Goal: Task Accomplishment & Management: Complete application form

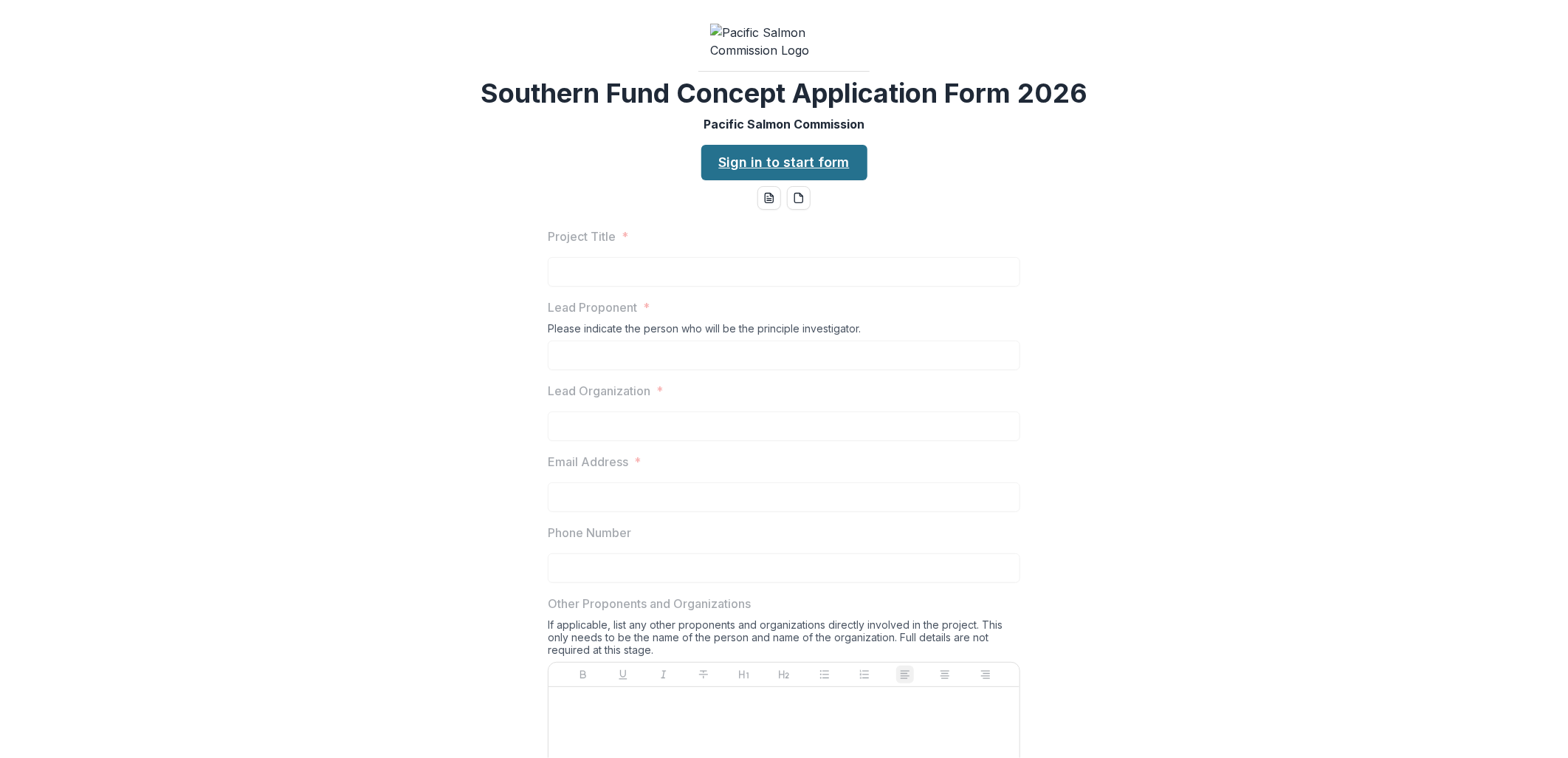
click at [825, 180] on link "Sign in to start form" at bounding box center [784, 162] width 166 height 35
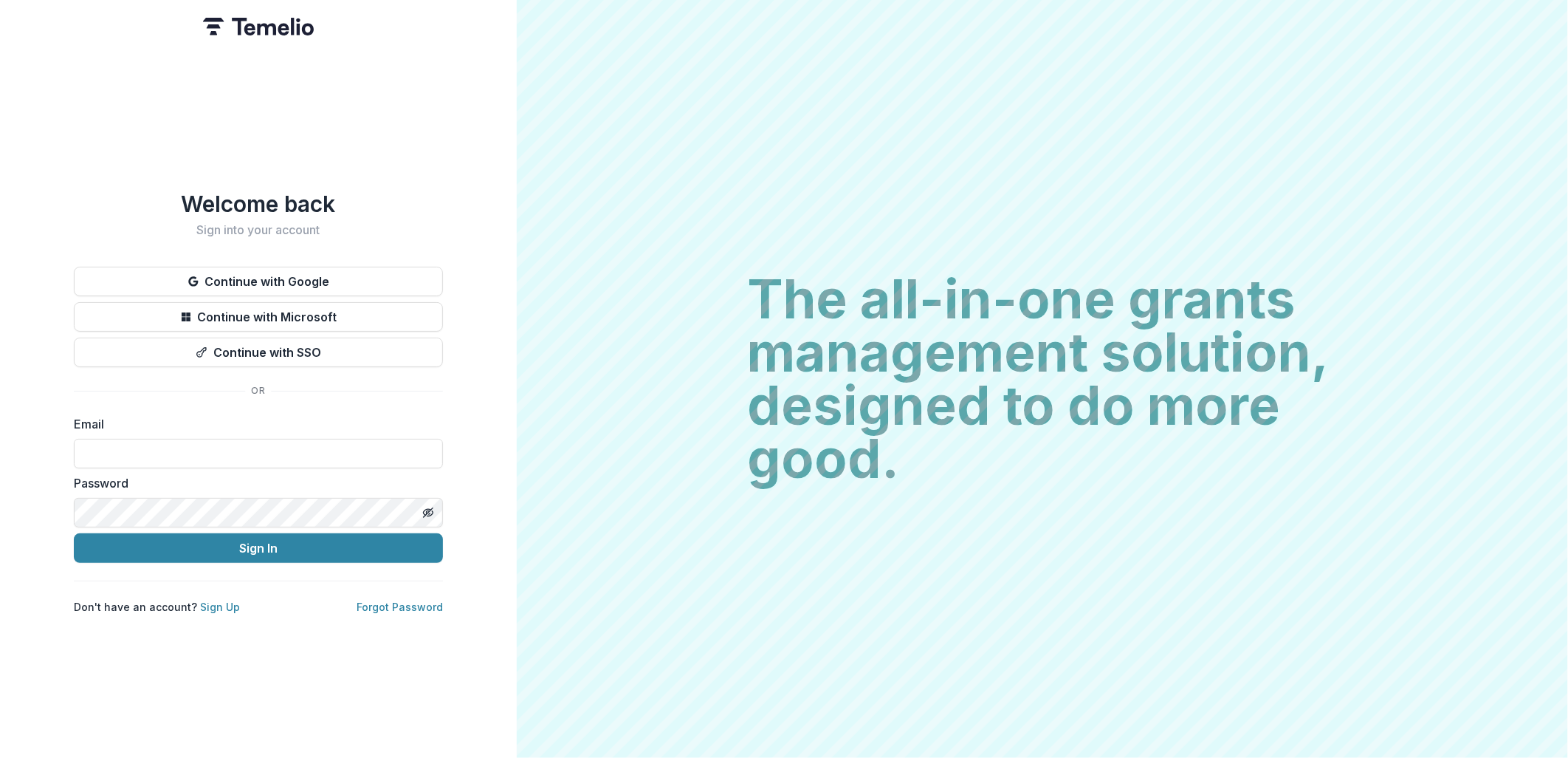
type input "**********"
click at [249, 547] on button "Sign In" at bounding box center [258, 548] width 369 height 29
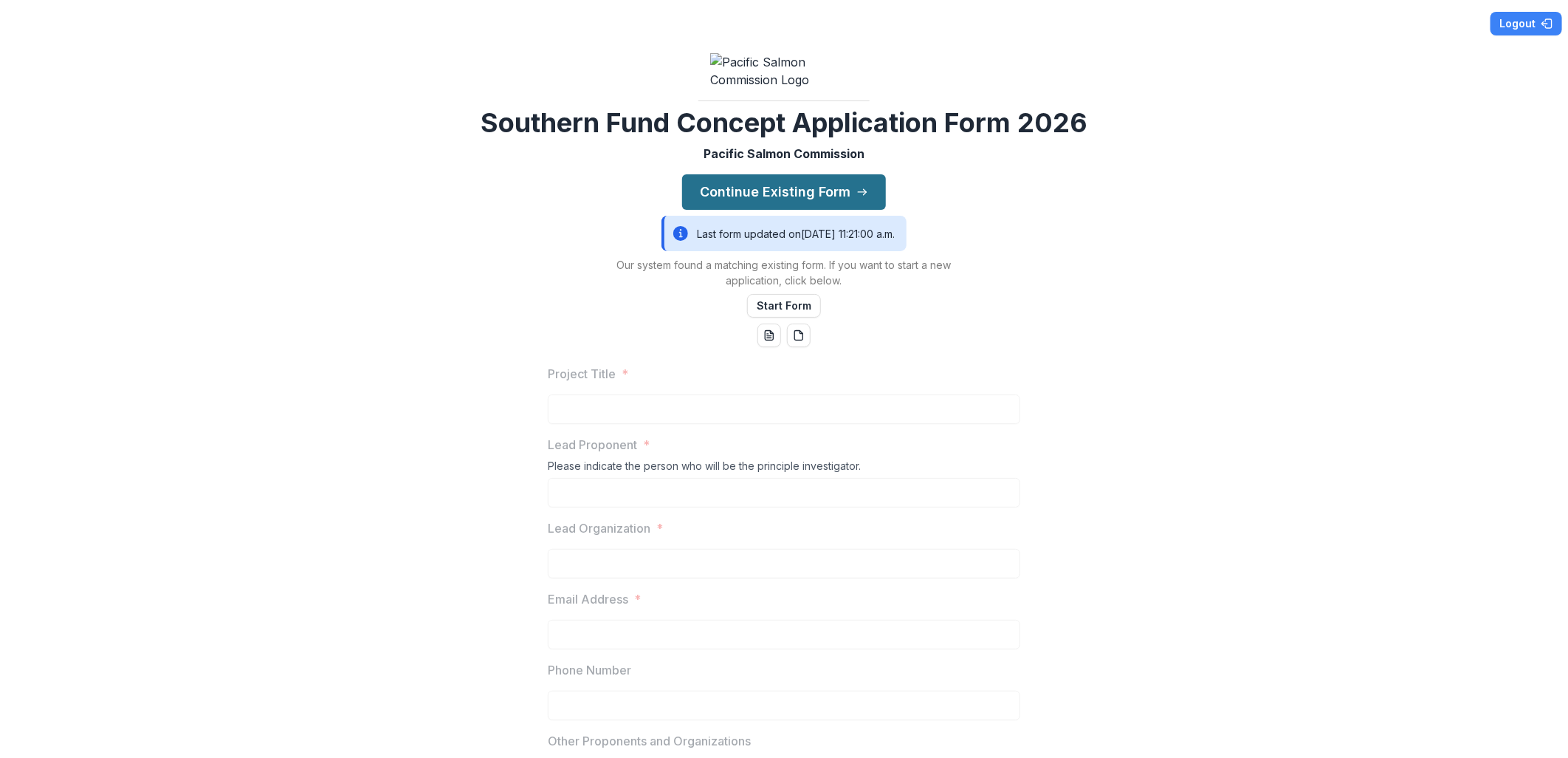
click at [753, 210] on button "Continue Existing Form" at bounding box center [784, 191] width 204 height 35
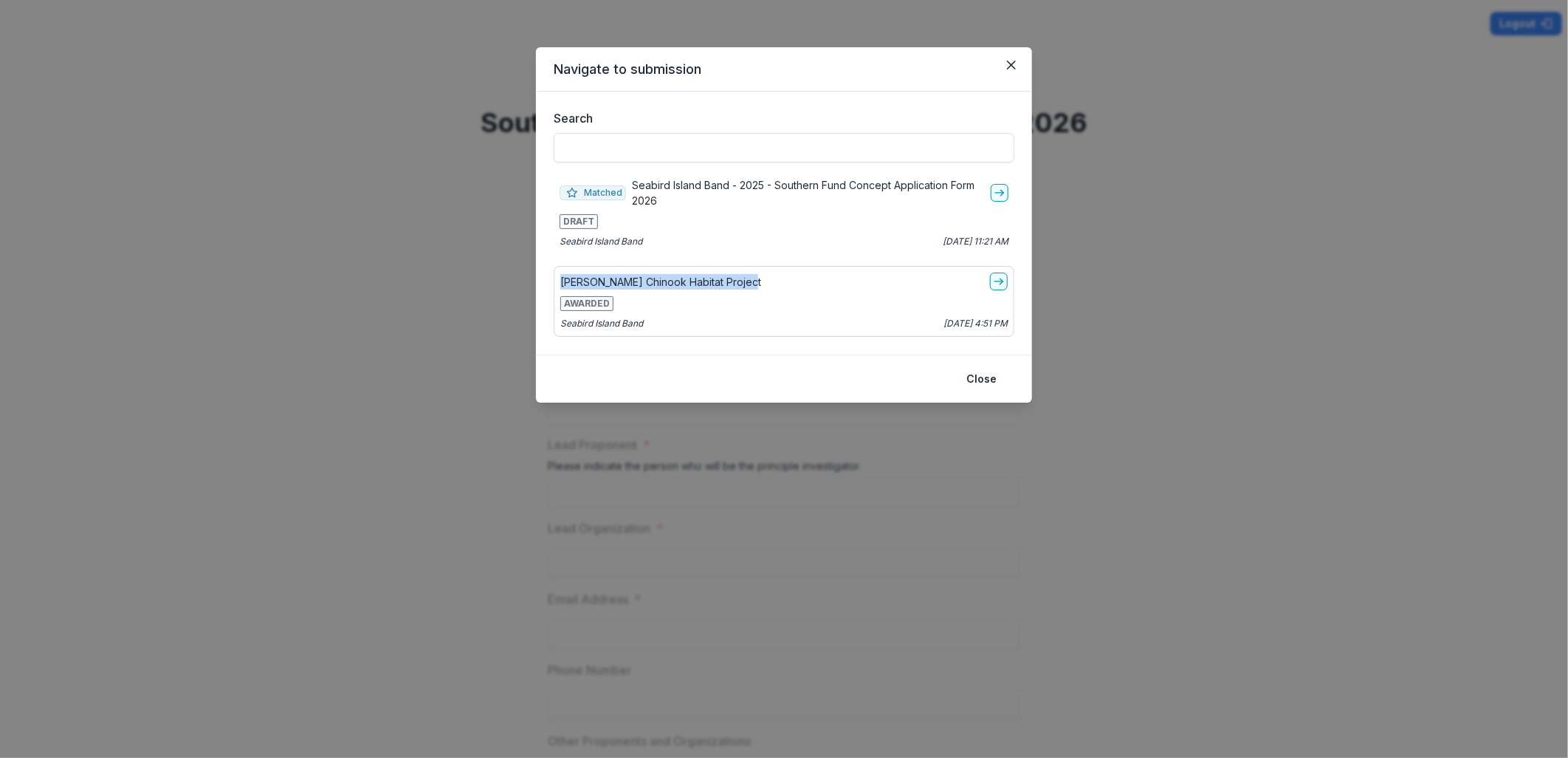
drag, startPoint x: 749, startPoint y: 279, endPoint x: 554, endPoint y: 291, distance: 195.4
click at [554, 291] on div "Maria Slough Chinook Habitat Project AWARDED Seabird Island Band Jul 09, 2025, …" at bounding box center [784, 301] width 461 height 71
drag, startPoint x: 554, startPoint y: 291, endPoint x: 574, endPoint y: 301, distance: 22.4
click at [574, 301] on span "AWARDED" at bounding box center [586, 303] width 53 height 15
click at [991, 281] on link "go-to" at bounding box center [999, 281] width 17 height 17
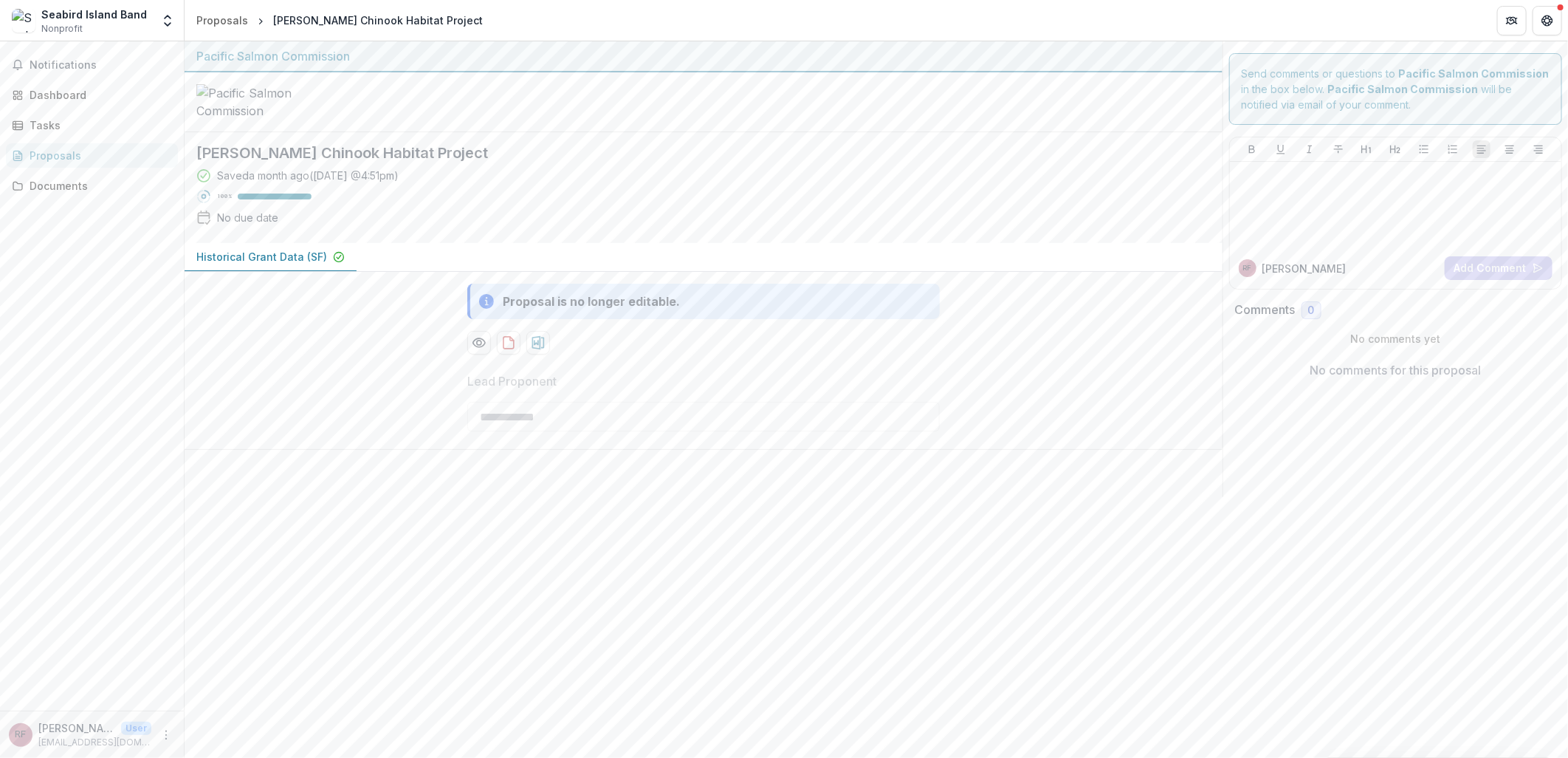
click at [294, 265] on p "Historical Grant Data (SF)" at bounding box center [261, 257] width 131 height 16
click at [285, 265] on p "Historical Grant Data (SF)" at bounding box center [261, 257] width 131 height 16
click at [270, 265] on p "Historical Grant Data (SF)" at bounding box center [261, 257] width 131 height 16
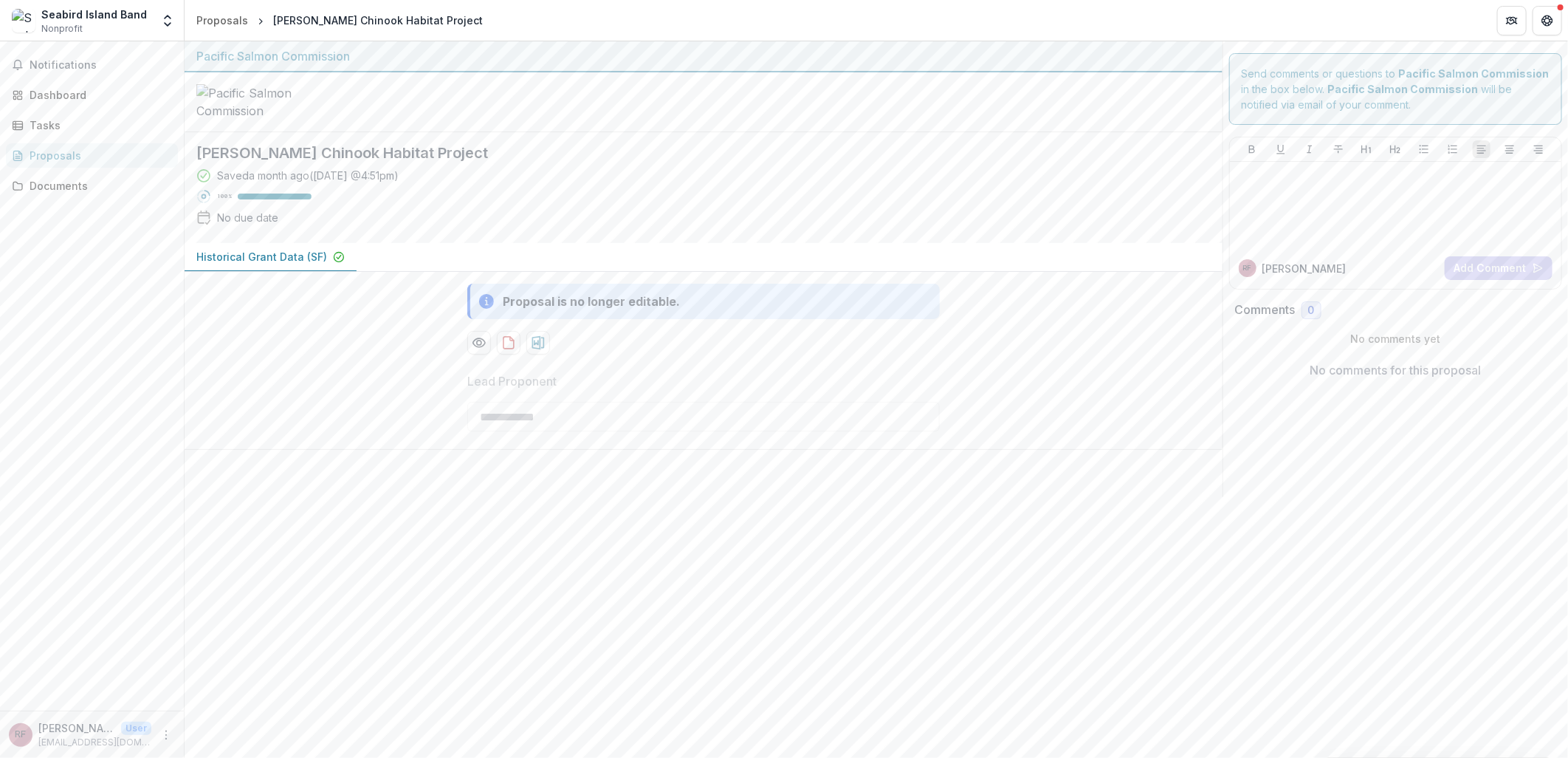
click at [270, 265] on p "Historical Grant Data (SF)" at bounding box center [261, 257] width 131 height 16
click at [333, 263] on icon "button" at bounding box center [339, 257] width 12 height 12
click at [306, 265] on p "Historical Grant Data (SF)" at bounding box center [261, 257] width 131 height 16
click at [305, 265] on p "Historical Grant Data (SF)" at bounding box center [261, 257] width 131 height 16
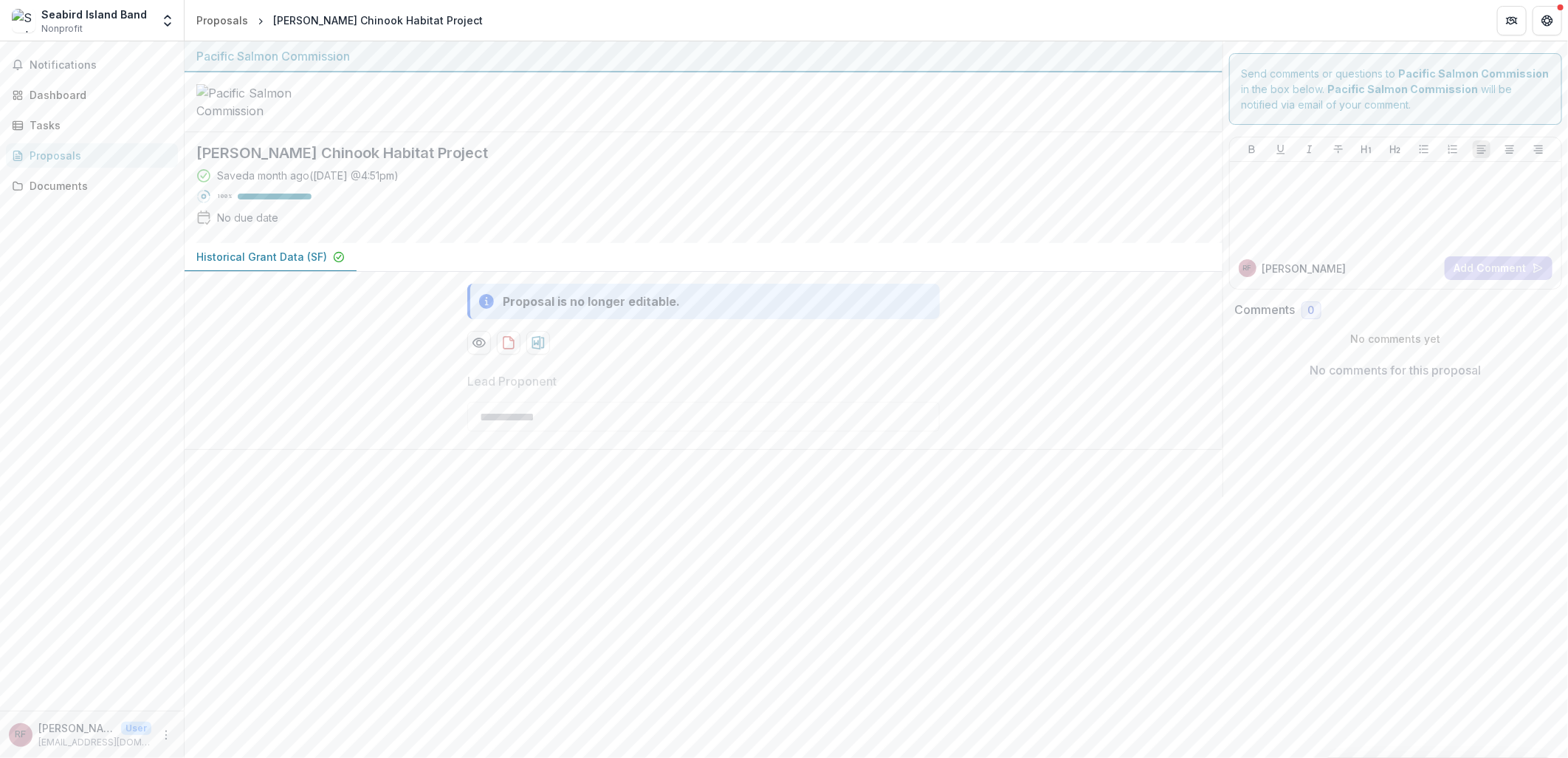
click at [306, 265] on p "Historical Grant Data (SF)" at bounding box center [261, 257] width 131 height 16
click at [238, 265] on p "Historical Grant Data (SF)" at bounding box center [261, 257] width 131 height 16
click at [234, 265] on p "Historical Grant Data (SF)" at bounding box center [261, 257] width 131 height 16
click at [233, 265] on p "Historical Grant Data (SF)" at bounding box center [261, 257] width 131 height 16
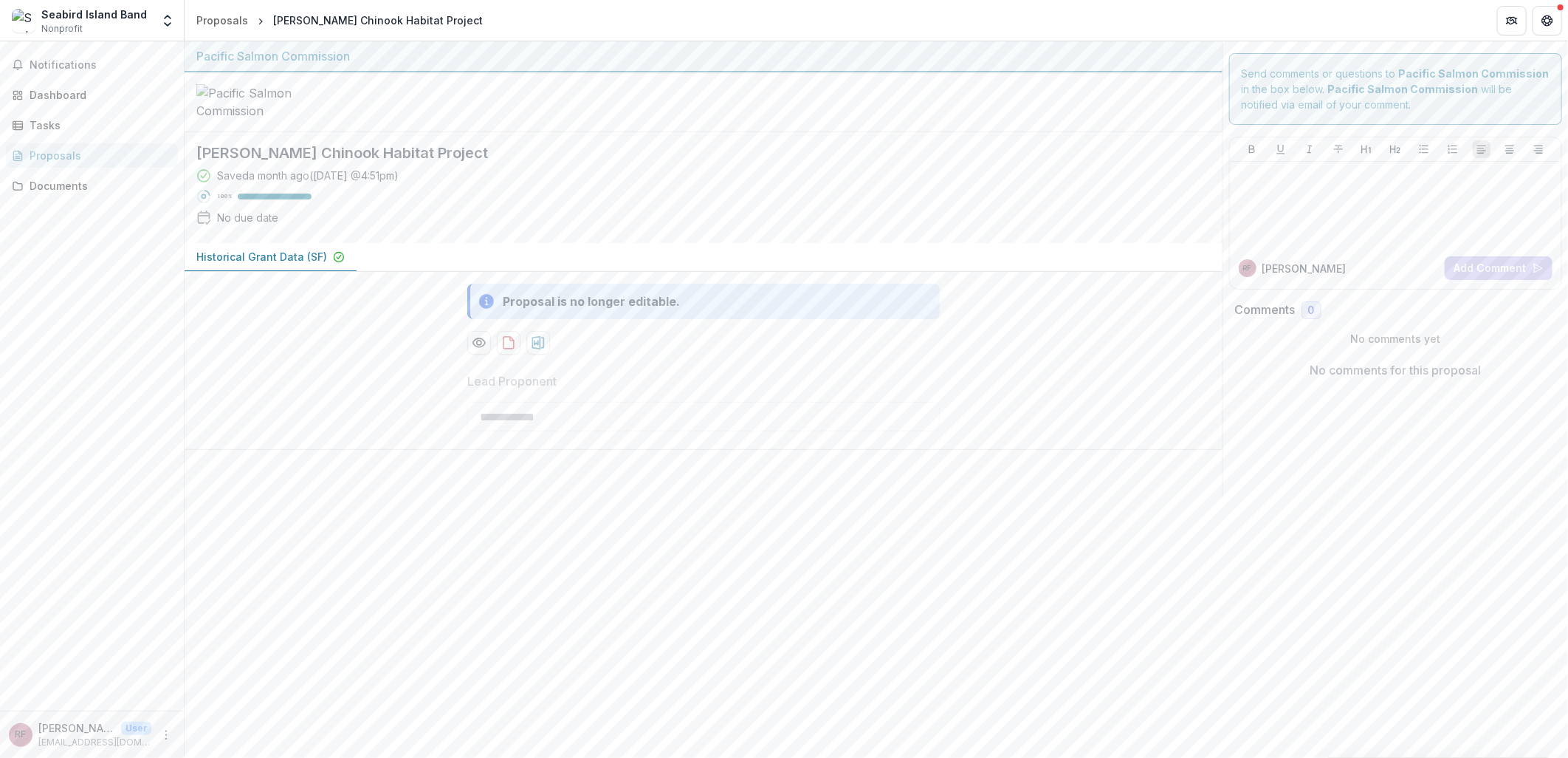
click at [233, 265] on p "Historical Grant Data (SF)" at bounding box center [261, 257] width 131 height 16
click at [217, 204] on div "100 %" at bounding box center [254, 196] width 115 height 15
click at [275, 183] on div "Saved a month ago ( July 9, 2025 @ 4:51pm )" at bounding box center [308, 176] width 182 height 16
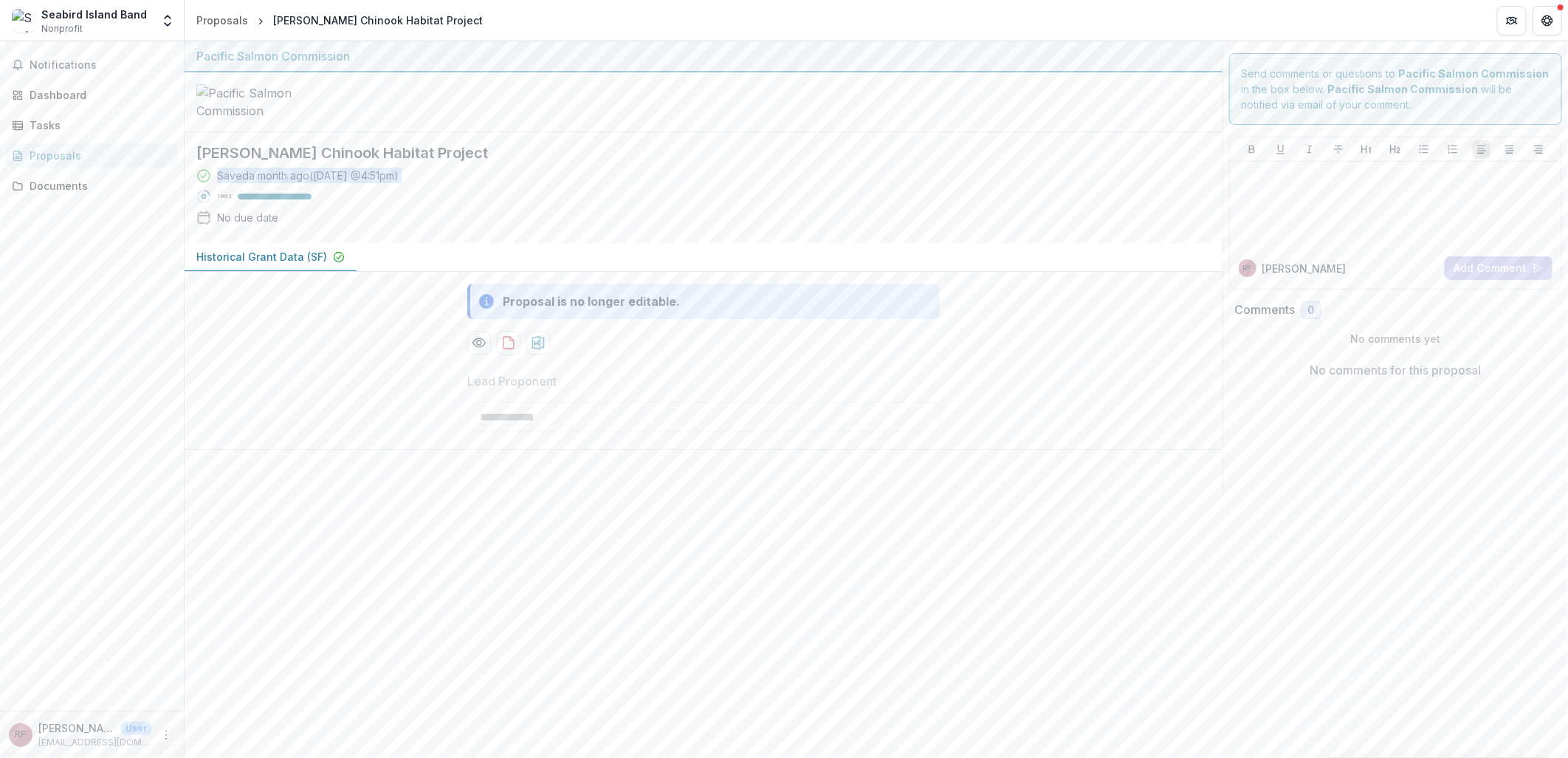
drag, startPoint x: 275, startPoint y: 284, endPoint x: 539, endPoint y: 300, distance: 264.5
click at [539, 231] on div "Saved a month ago ( July 9, 2025 @ 4:51pm ) 100 % No due date" at bounding box center [691, 199] width 991 height 64
click at [395, 162] on h2 "Maria Slough Chinook Habitat Project" at bounding box center [691, 153] width 991 height 17
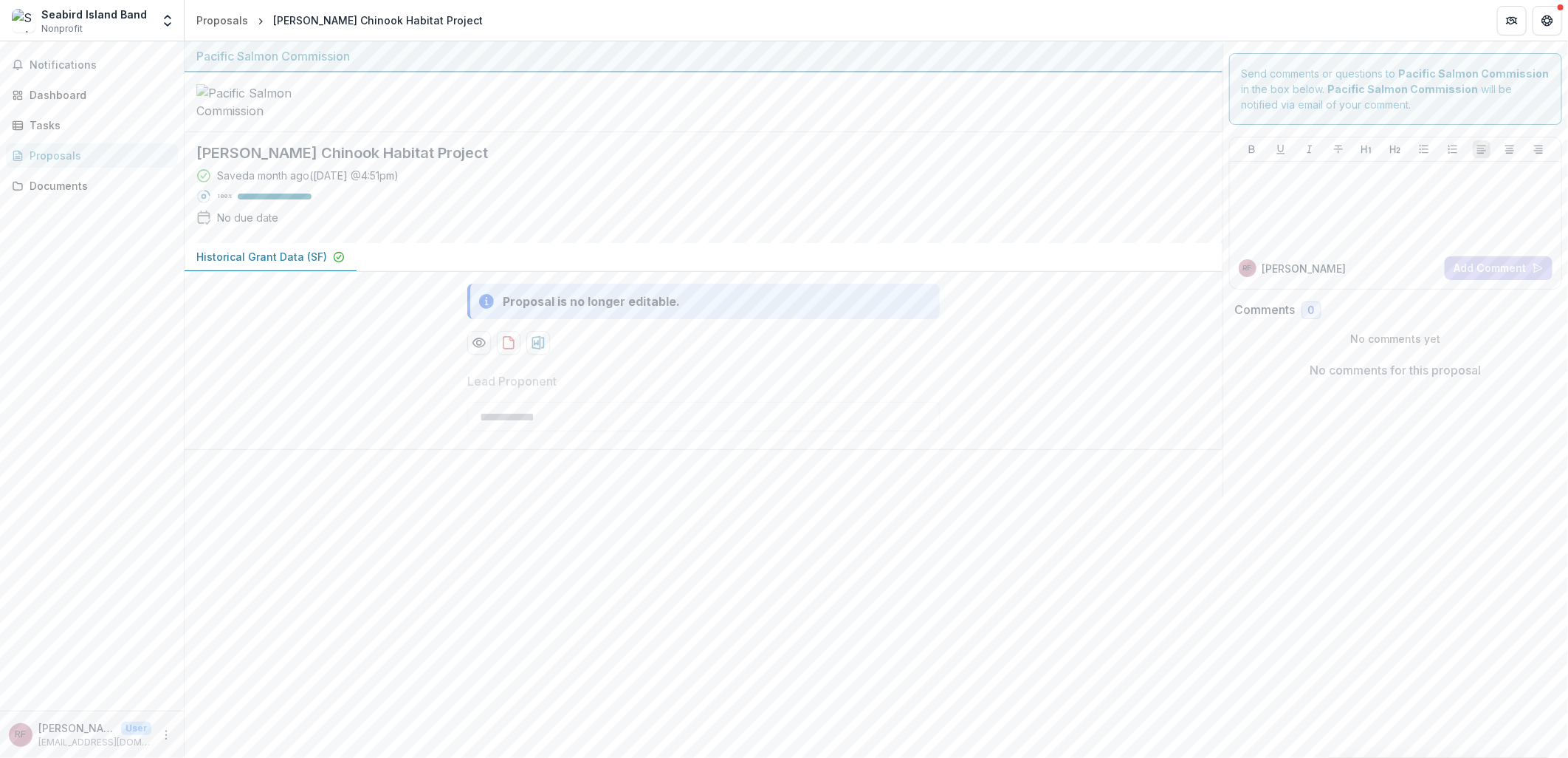
drag, startPoint x: 395, startPoint y: 265, endPoint x: 606, endPoint y: 286, distance: 212.0
click at [606, 231] on div "Saved a month ago ( July 9, 2025 @ 4:51pm ) 100 % No due date" at bounding box center [691, 199] width 991 height 64
click at [39, 193] on div "Documents" at bounding box center [97, 186] width 136 height 16
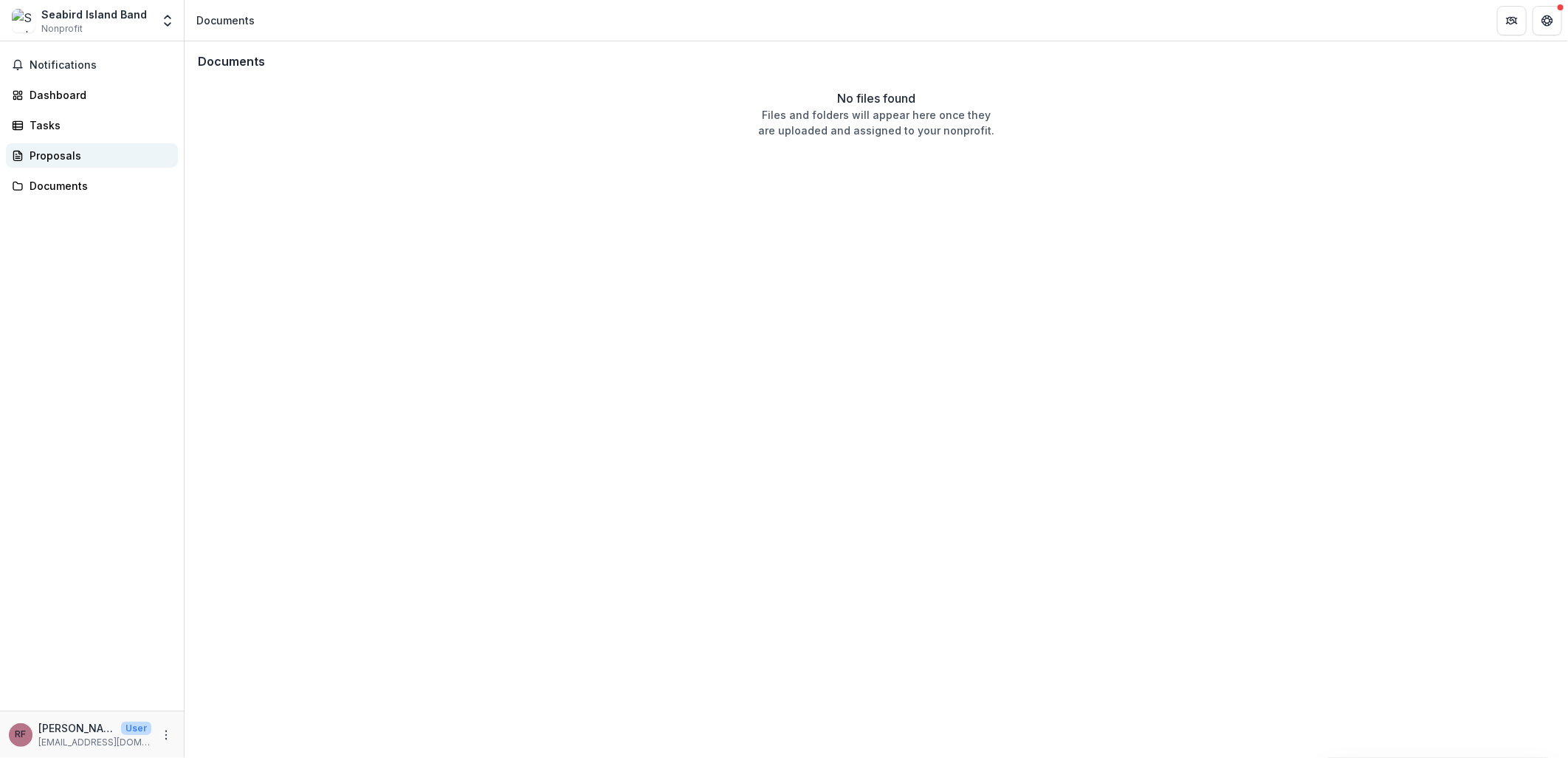
click at [54, 145] on link "Proposals" at bounding box center [91, 155] width 172 height 24
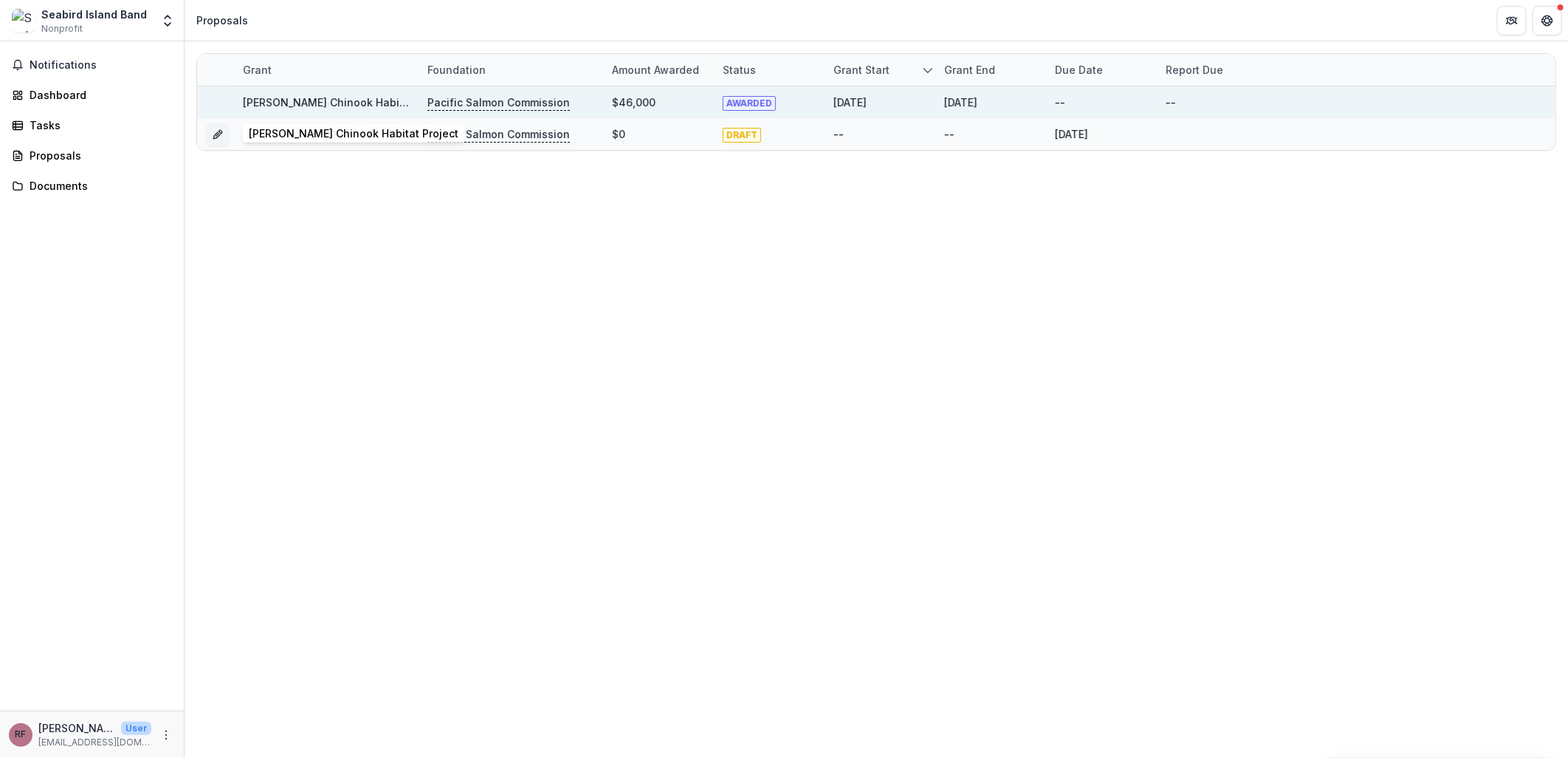
click at [357, 98] on link "Maria Slough Chinook Habitat Project" at bounding box center [347, 102] width 209 height 13
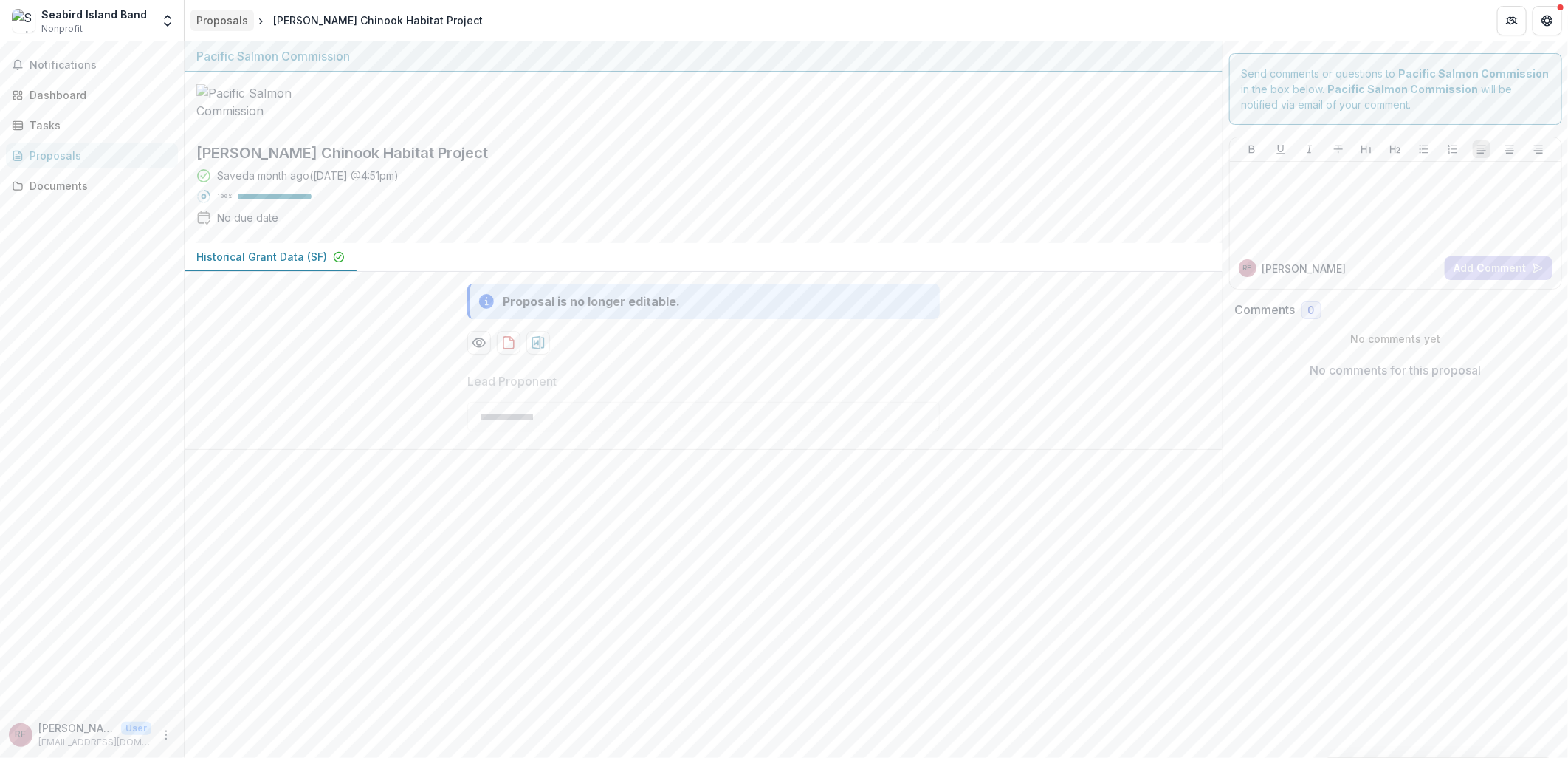
click at [205, 20] on div "Proposals" at bounding box center [222, 20] width 52 height 16
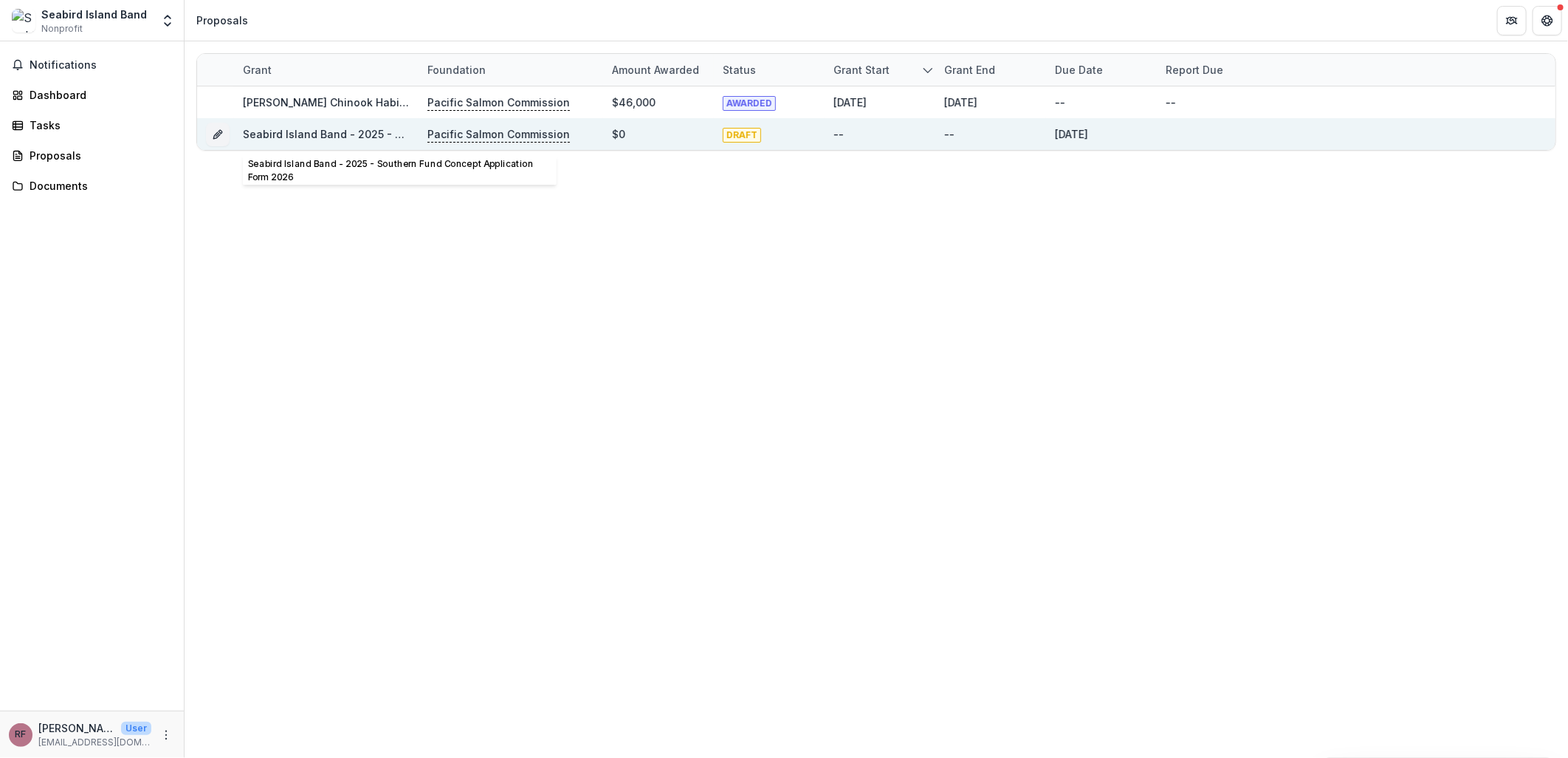
click at [367, 134] on link "Seabird Island Band - 2025 - Southern Fund Concept Application Form 2026" at bounding box center [439, 134] width 393 height 13
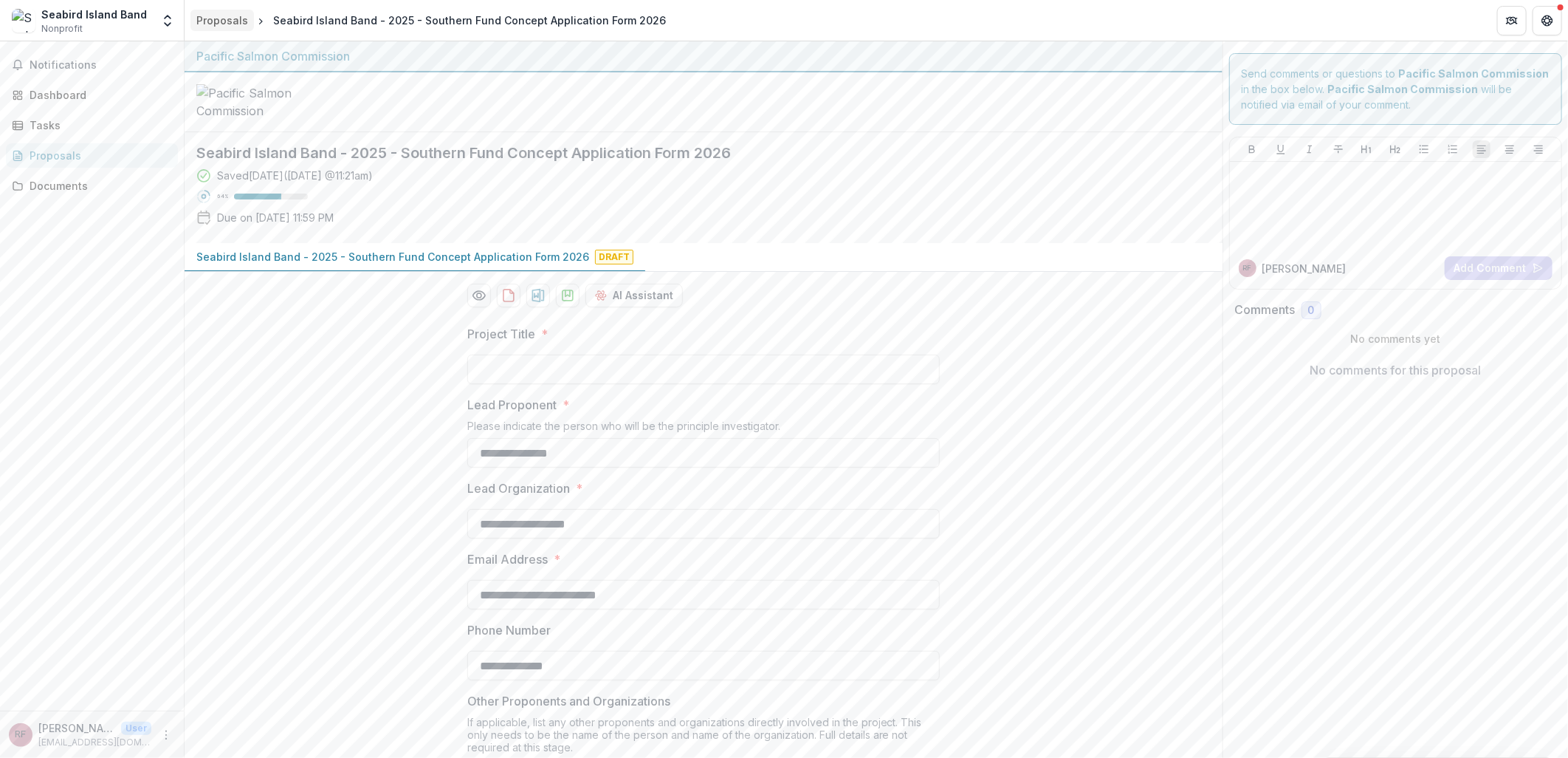
click at [232, 17] on div "Proposals" at bounding box center [222, 20] width 52 height 16
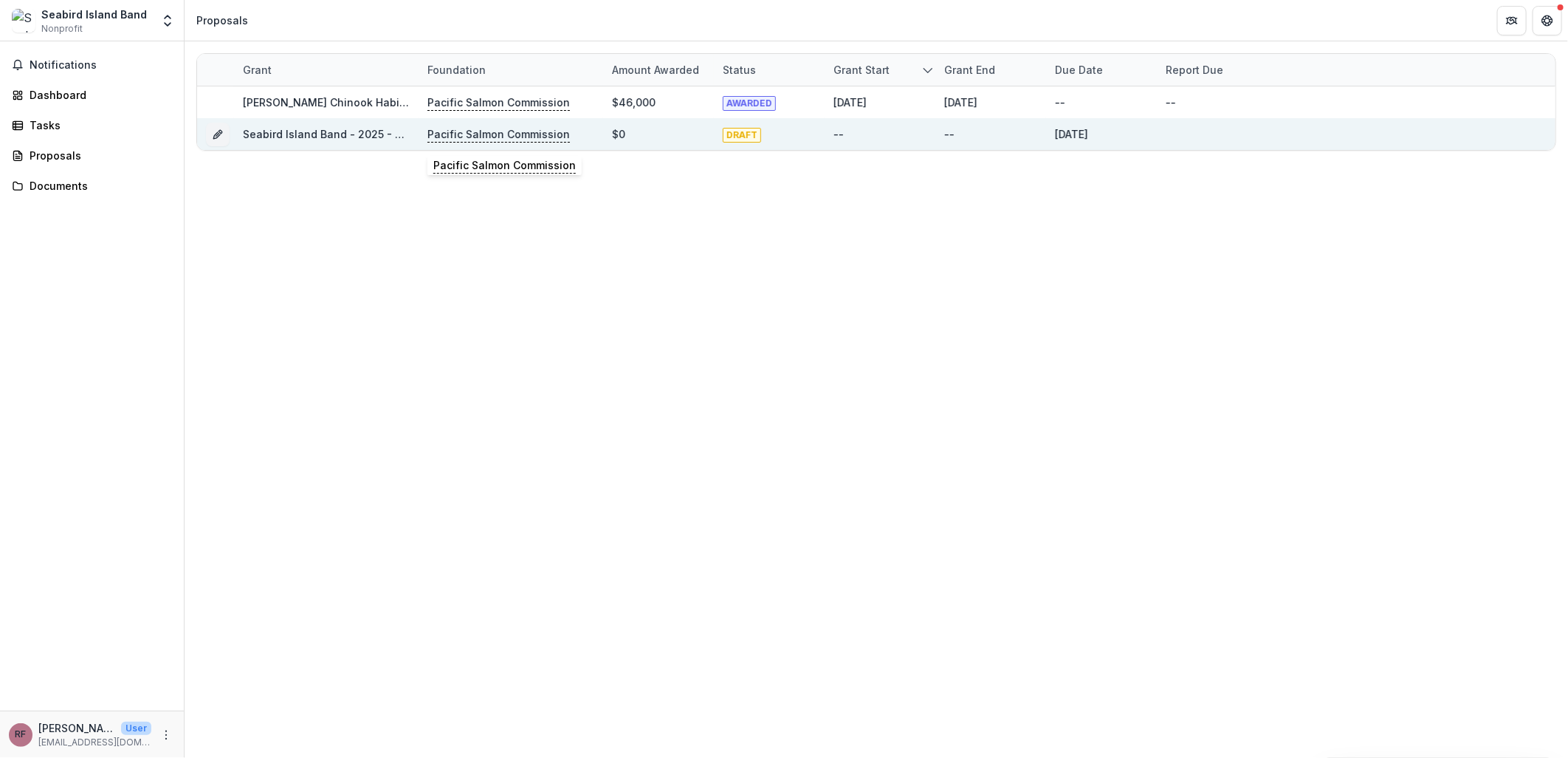
click at [491, 136] on p "Pacific Salmon Commission" at bounding box center [499, 134] width 143 height 17
click at [366, 128] on link "Seabird Island Band - 2025 - Southern Fund Concept Application Form 2026" at bounding box center [439, 134] width 393 height 13
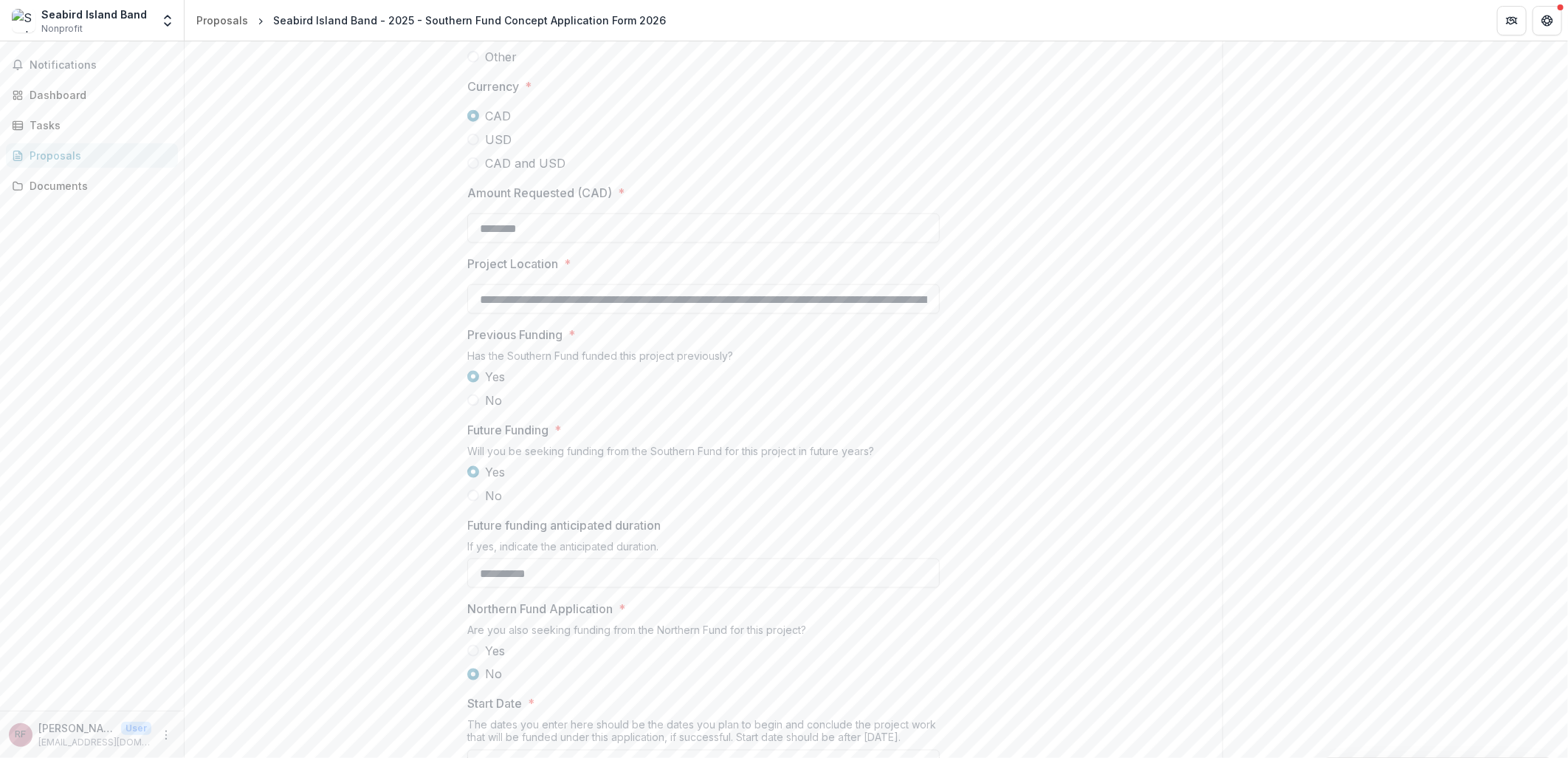
scroll to position [0, 146]
drag, startPoint x: 699, startPoint y: 410, endPoint x: 1025, endPoint y: 415, distance: 326.0
click at [1025, 415] on div "**********" at bounding box center [703, 32] width 1038 height 1735
click at [351, 418] on div "**********" at bounding box center [703, 32] width 1038 height 1735
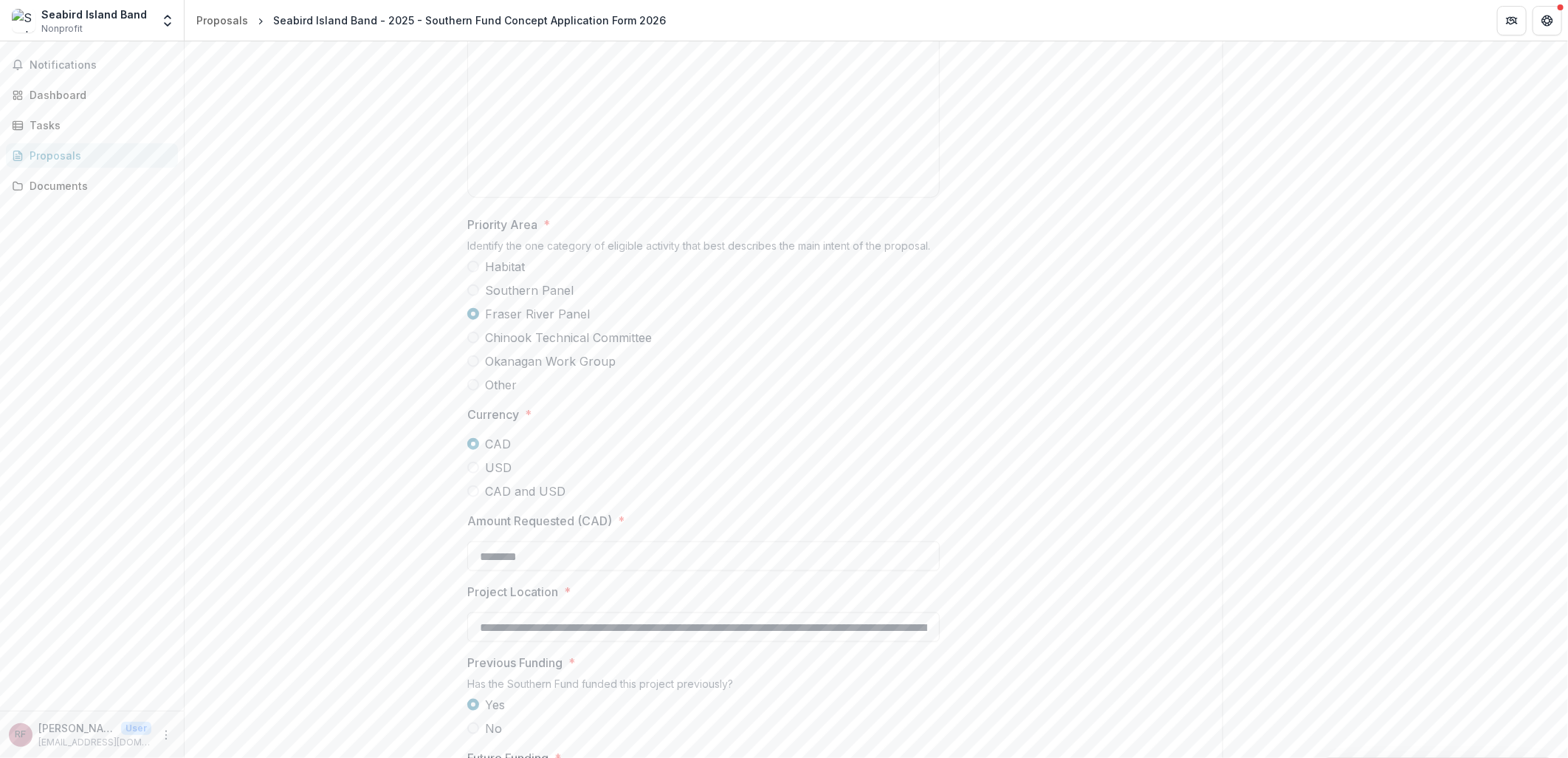
scroll to position [1451, 0]
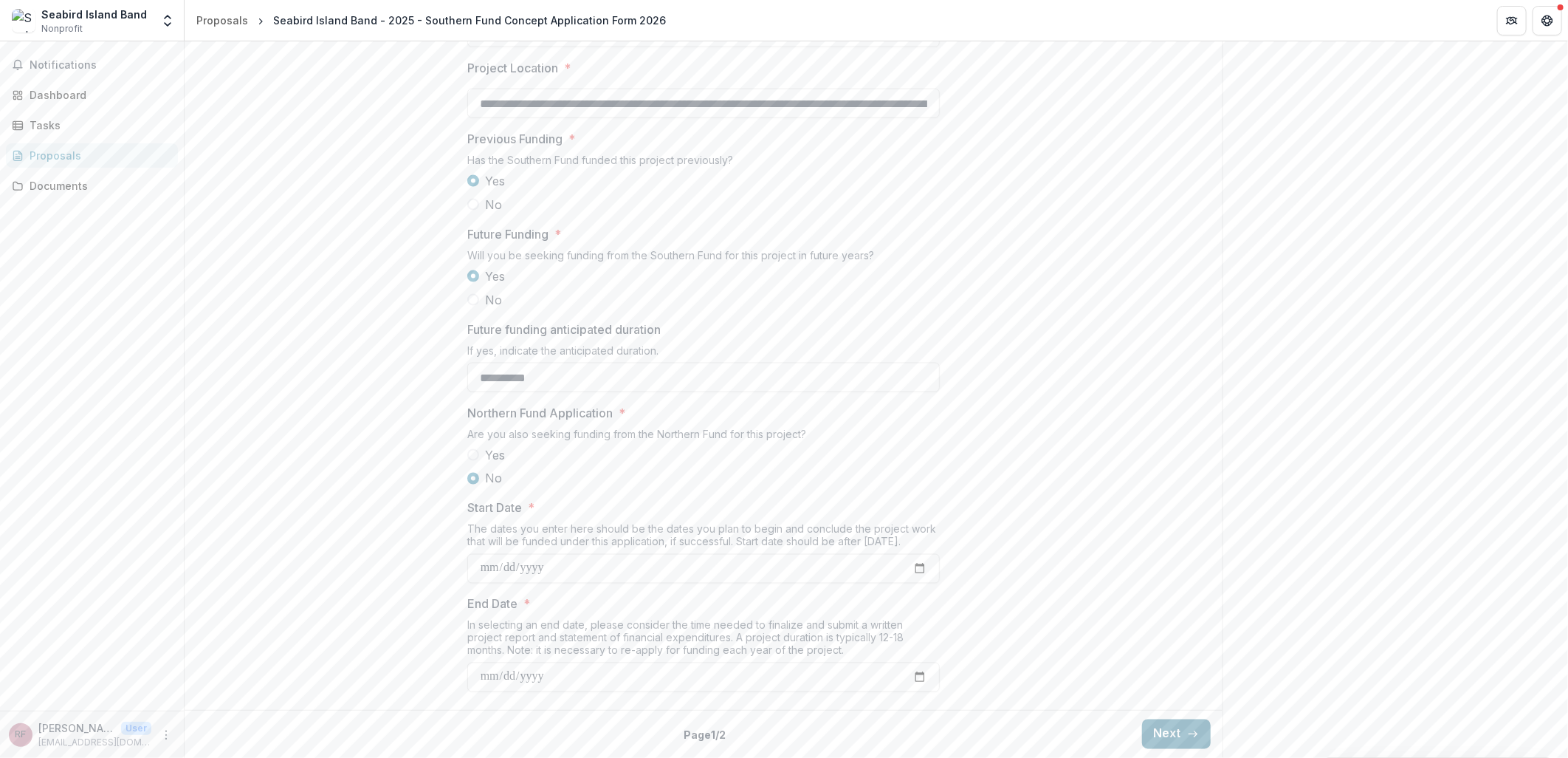
click at [1161, 734] on button "Next" at bounding box center [1176, 734] width 69 height 29
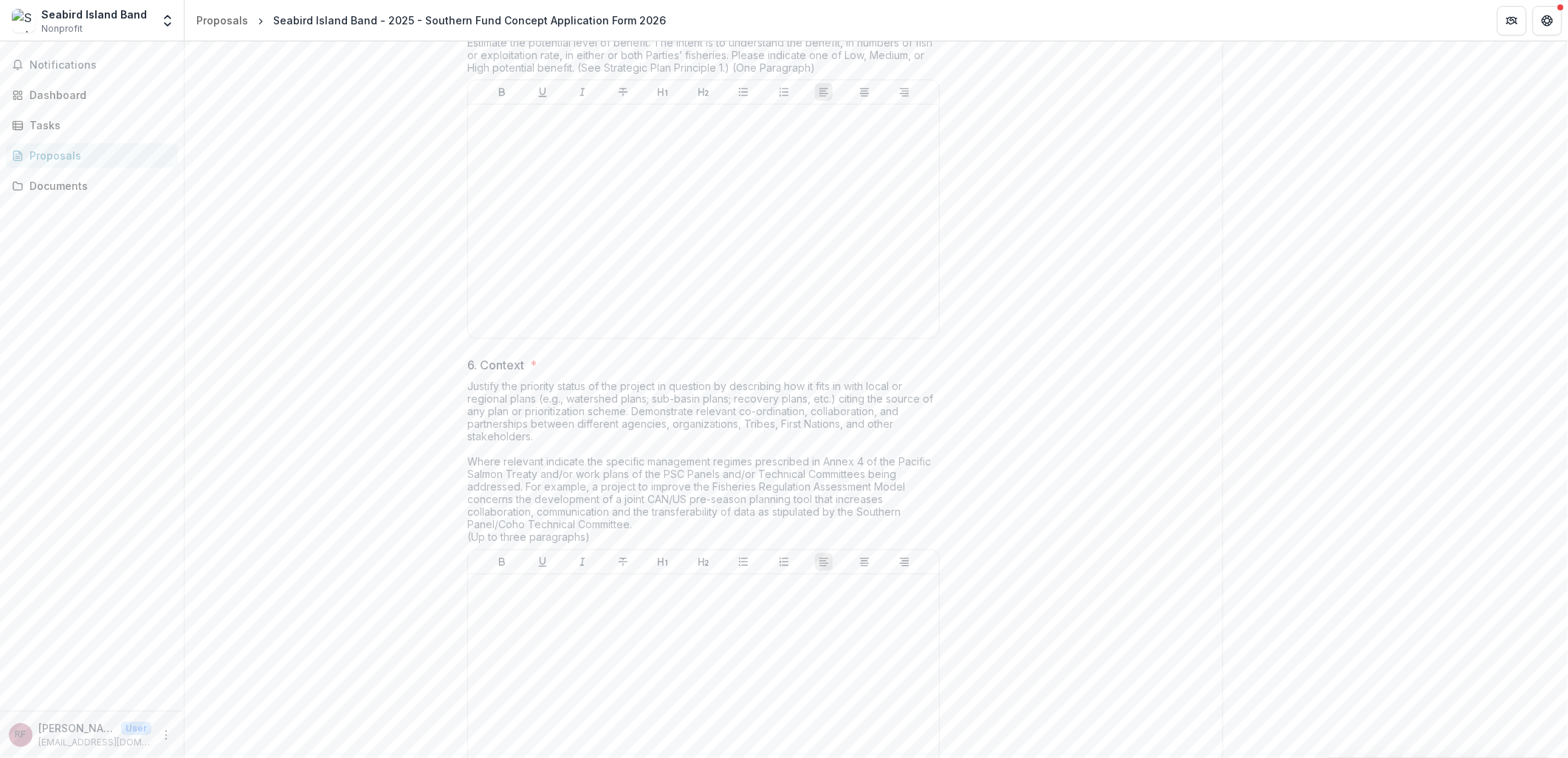
scroll to position [2042, 0]
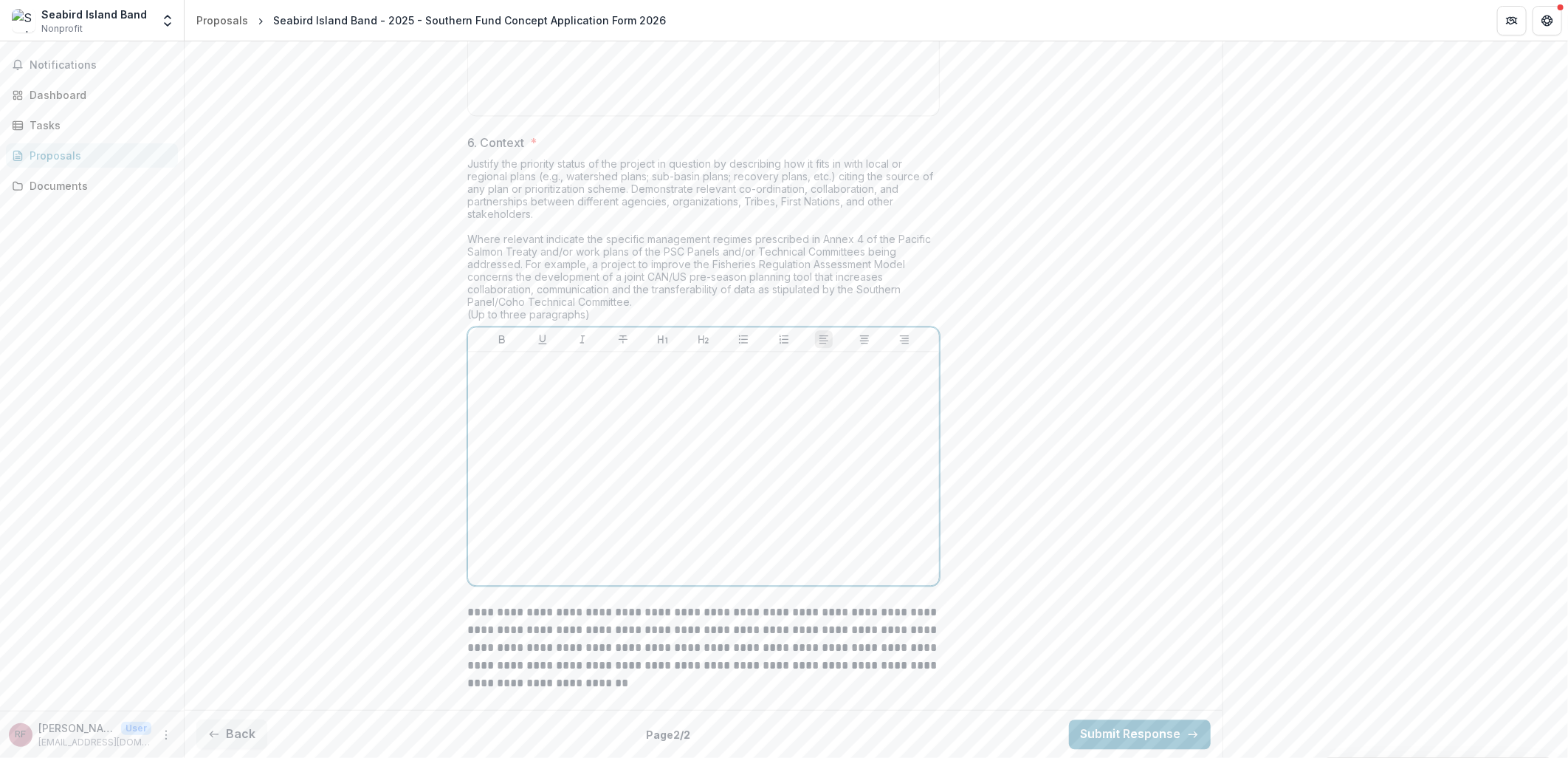
click at [560, 478] on div at bounding box center [703, 468] width 459 height 221
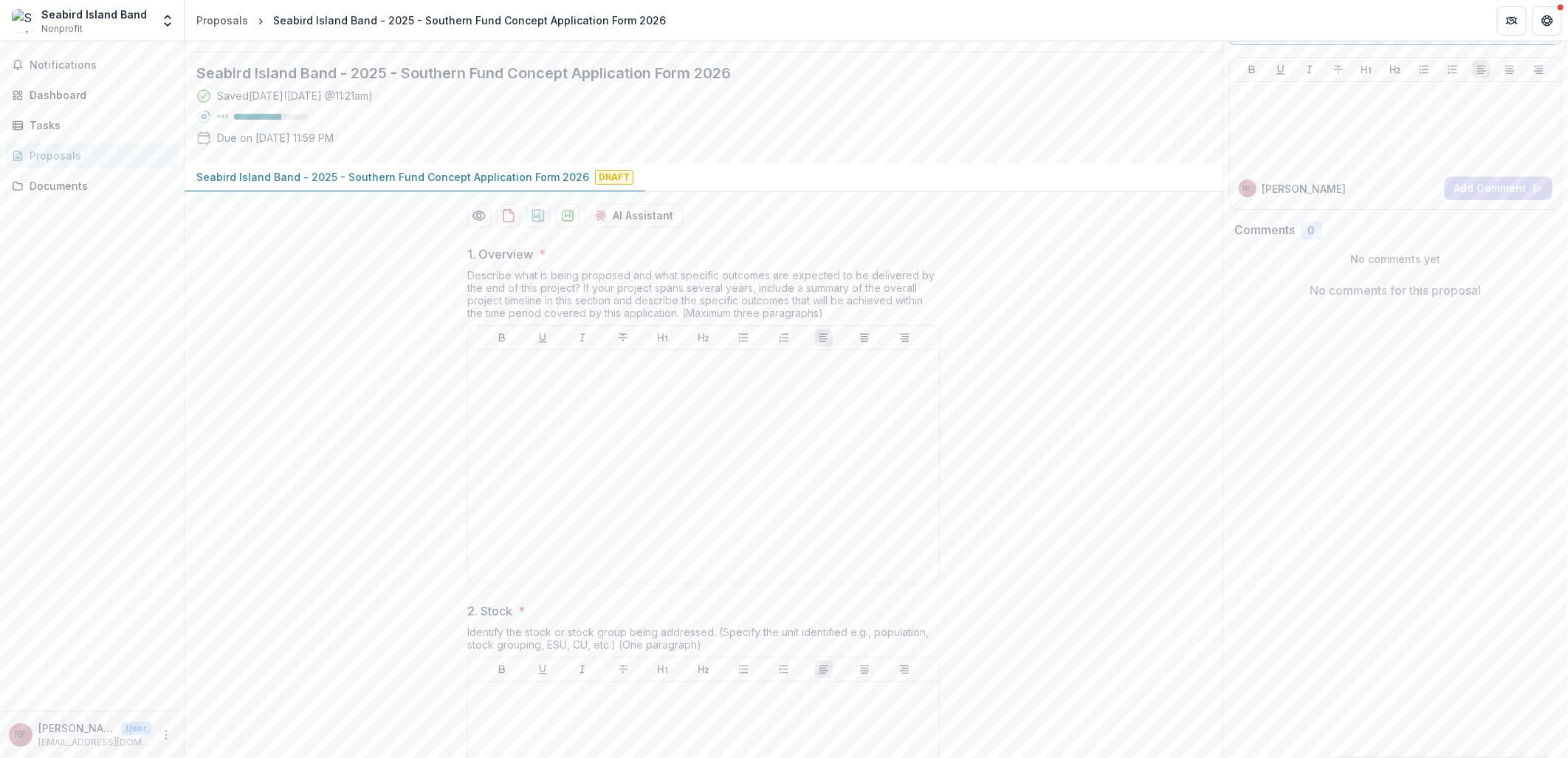
scroll to position [72, 0]
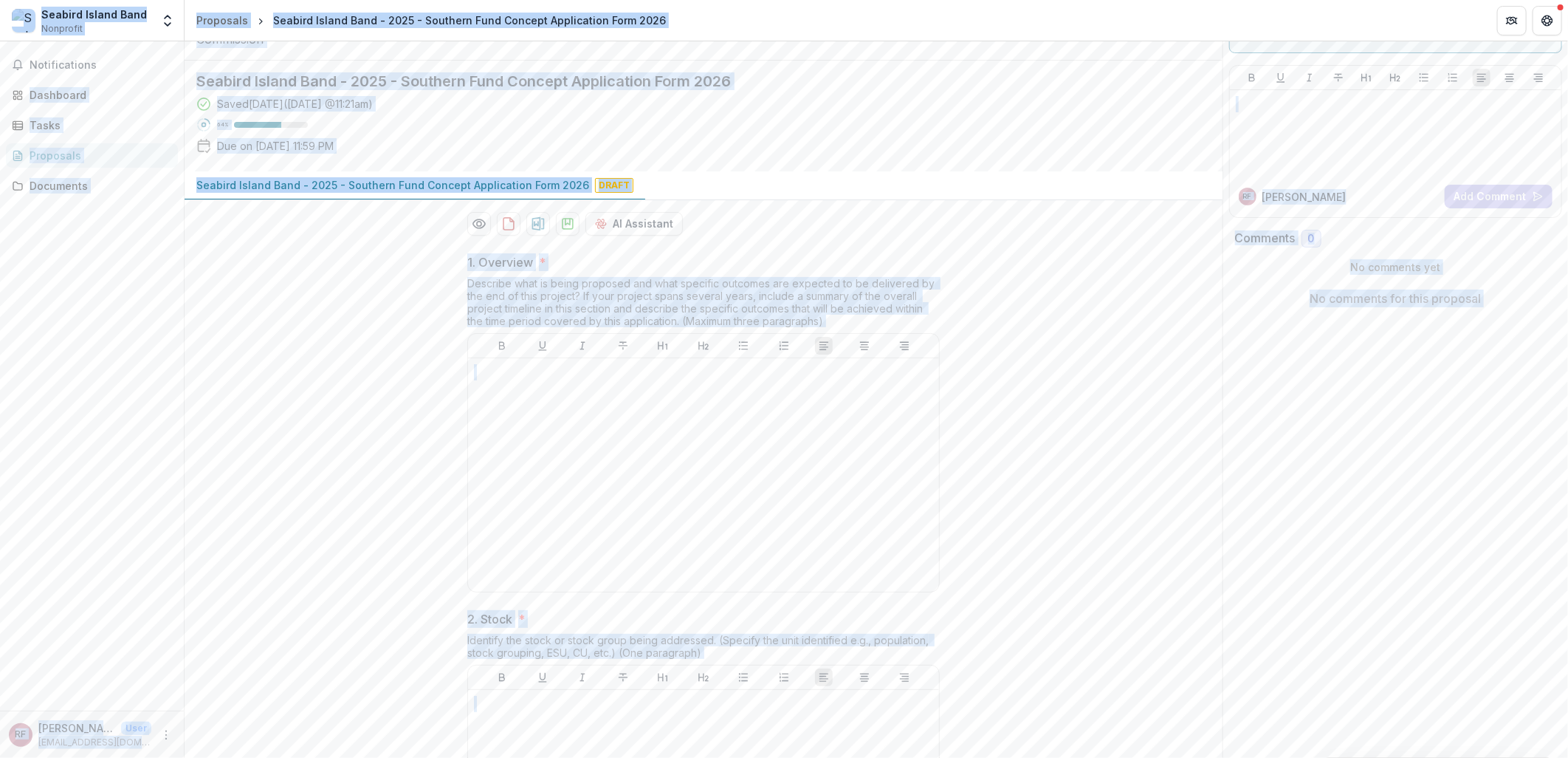
copy body "Seabird Island Band Nonprofit Team Settings Settings Proposals Seabird Island B…"
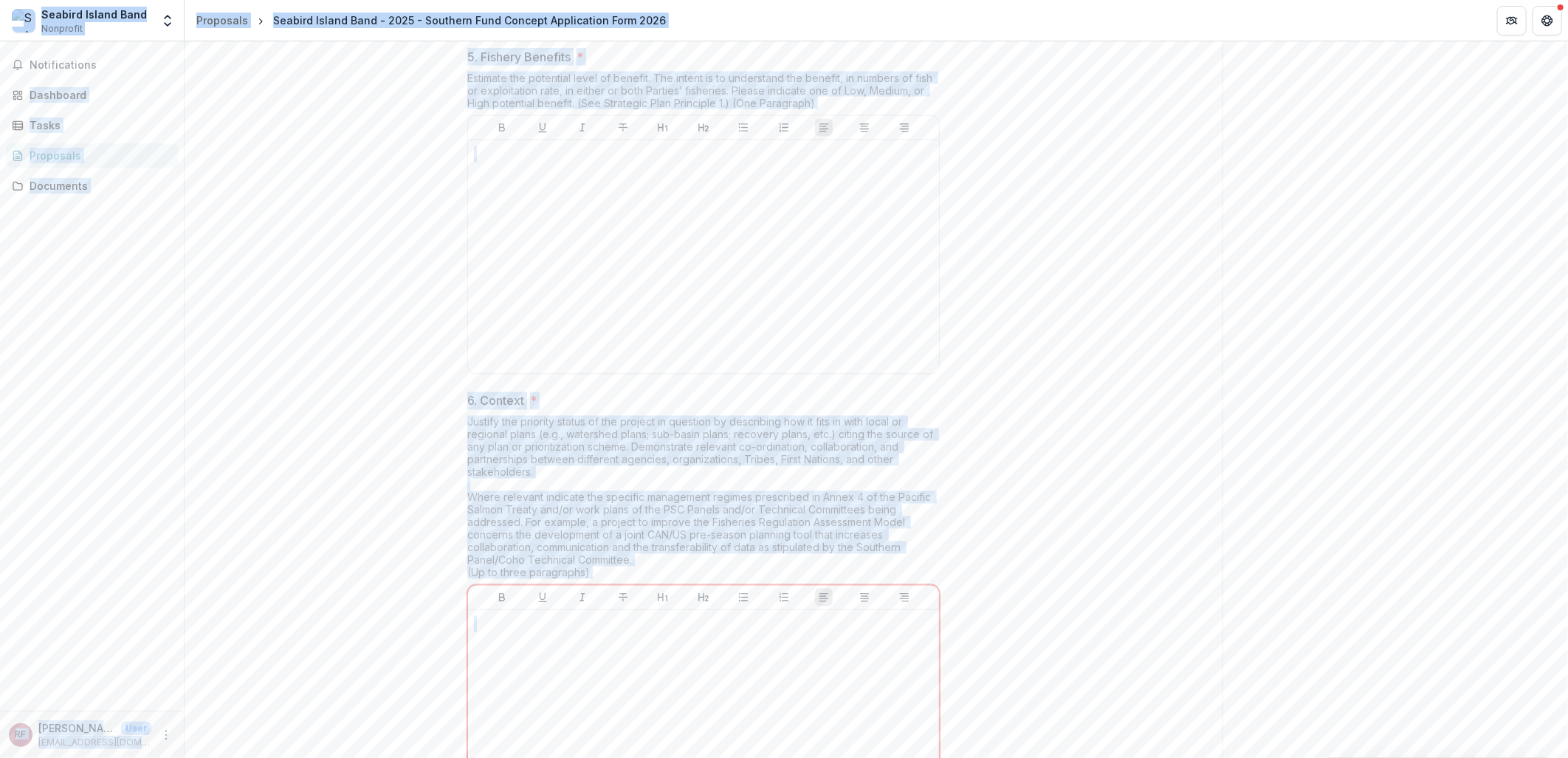
scroll to position [1960, 0]
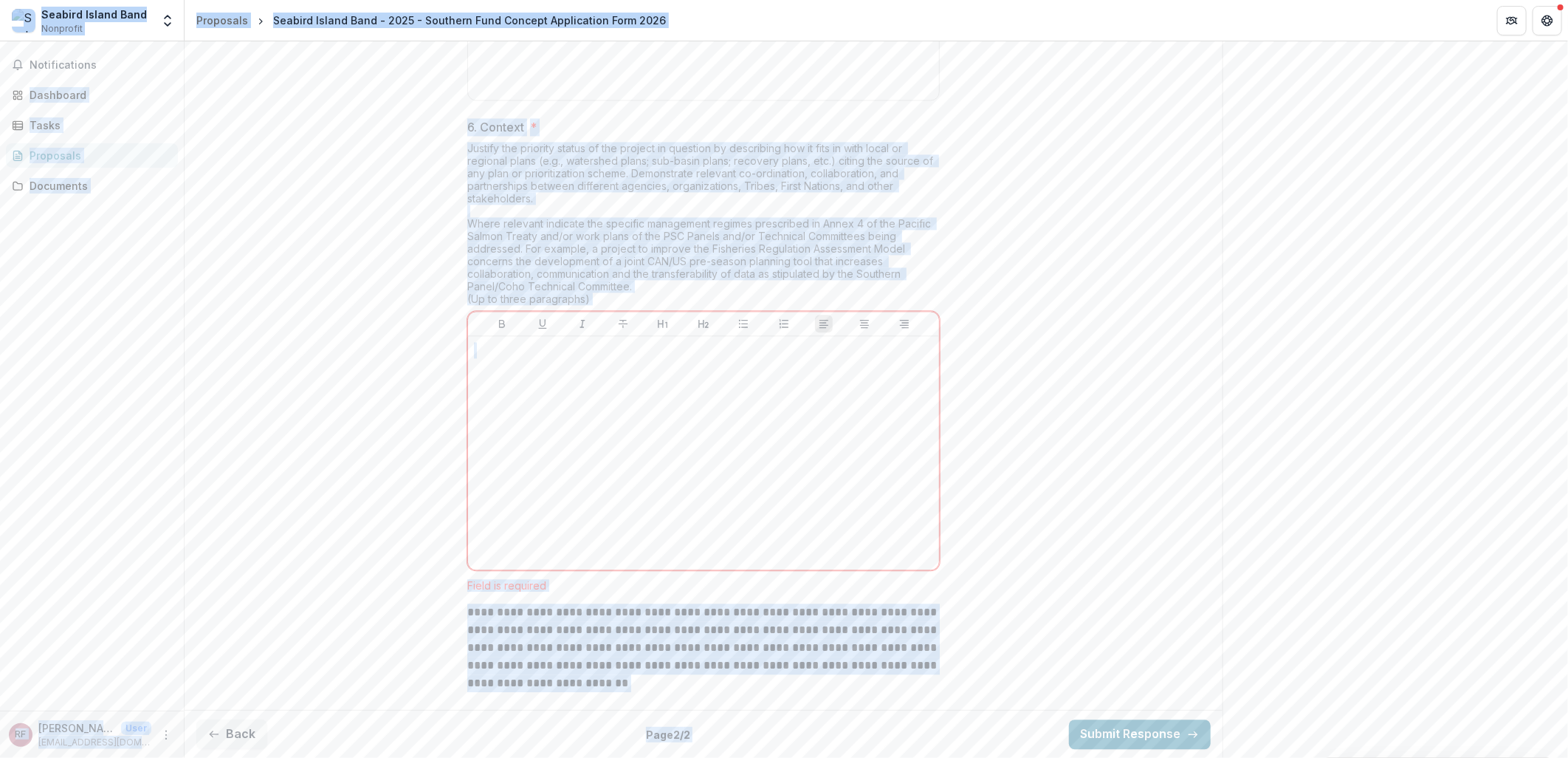
click at [631, 311] on div "Justify the priority status of the project in question by describing how it fit…" at bounding box center [703, 226] width 473 height 169
